Goal: Information Seeking & Learning: Find specific fact

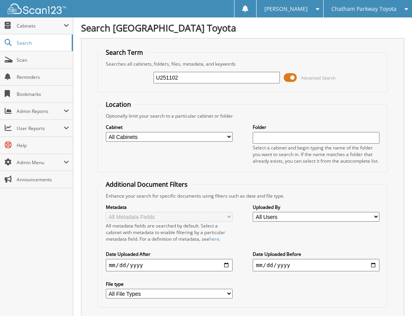
type input "U251102"
drag, startPoint x: 199, startPoint y: 79, endPoint x: 24, endPoint y: 105, distance: 176.7
click at [114, 91] on fieldset "Search Term Searches all cabinets, folders, files, metadata, and keywords U2511…" at bounding box center [243, 70] width 290 height 44
type input "S3773034"
